Goal: Transaction & Acquisition: Obtain resource

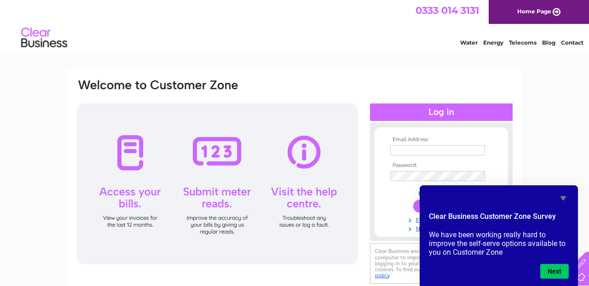
type input "info@patrickheide.com"
click at [562, 199] on icon "Hide survey" at bounding box center [564, 199] width 6 height 4
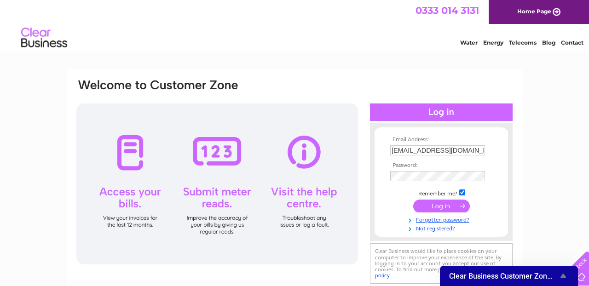
click at [441, 208] on input "submit" at bounding box center [441, 206] width 57 height 13
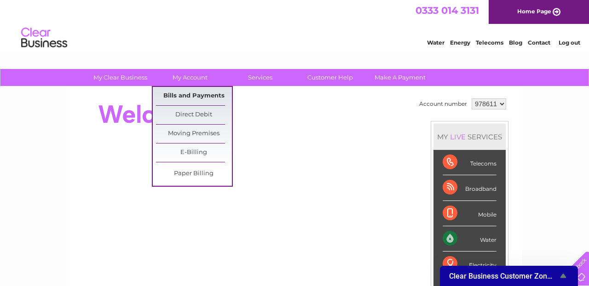
click at [190, 97] on link "Bills and Payments" at bounding box center [194, 96] width 76 height 18
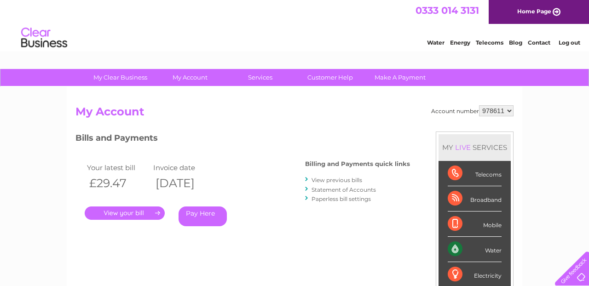
click at [320, 180] on link "View previous bills" at bounding box center [337, 180] width 51 height 7
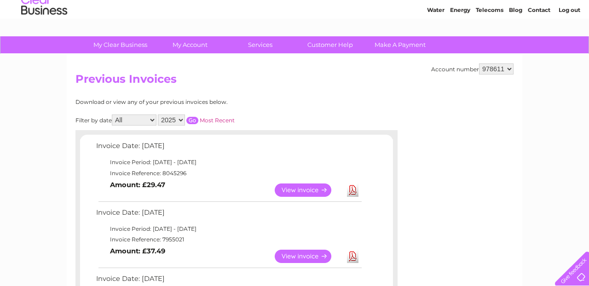
scroll to position [39, 0]
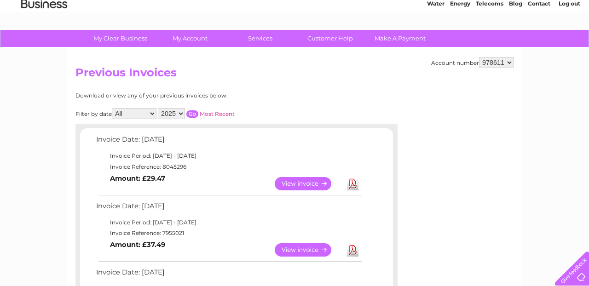
click at [352, 183] on link "Download" at bounding box center [353, 183] width 12 height 13
